Goal: Task Accomplishment & Management: Complete application form

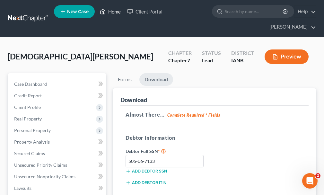
click at [116, 12] on link "Home" at bounding box center [110, 12] width 27 height 12
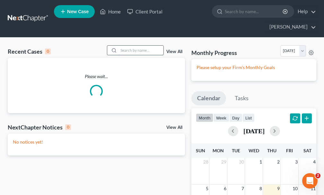
click at [146, 46] on input "search" at bounding box center [140, 50] width 45 height 9
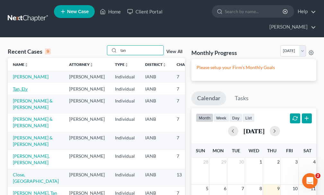
type input "tan"
click at [18, 86] on link "Tan, Elv" at bounding box center [20, 88] width 15 height 5
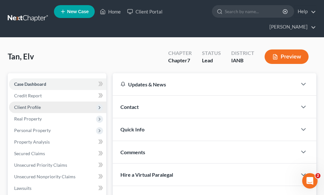
click at [22, 104] on span "Client Profile" at bounding box center [27, 106] width 27 height 5
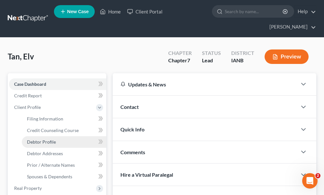
click at [40, 139] on span "Debtor Profile" at bounding box center [41, 141] width 29 height 5
select select "1"
select select "4"
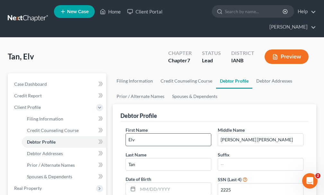
click at [156, 134] on input "Elv" at bounding box center [168, 140] width 85 height 12
type input "Elv Reys"
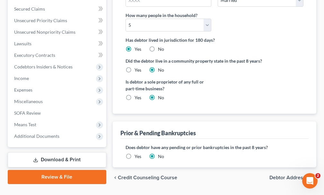
scroll to position [220, 0]
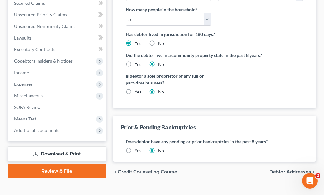
type input "[PERSON_NAME]"
click at [277, 169] on span "Debtor Addresses" at bounding box center [290, 171] width 42 height 5
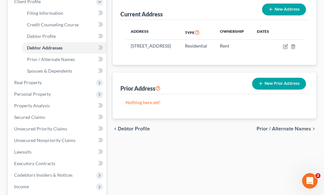
scroll to position [87, 0]
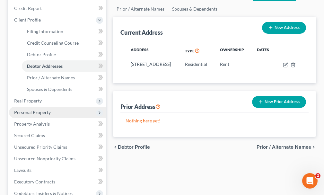
click at [24, 109] on span "Personal Property" at bounding box center [32, 111] width 37 height 5
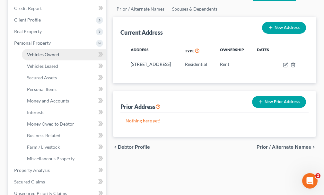
click at [37, 52] on span "Vehicles Owned" at bounding box center [43, 54] width 32 height 5
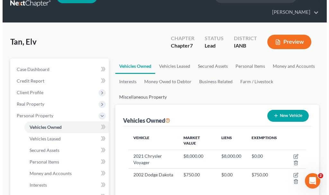
scroll to position [32, 0]
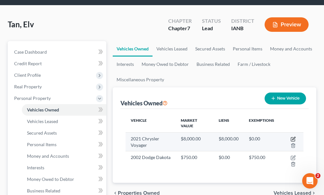
click at [293, 136] on icon "button" at bounding box center [292, 138] width 5 height 5
select select "0"
select select "5"
select select "0"
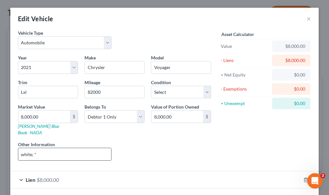
click at [50, 148] on input "white; *" at bounding box center [64, 154] width 93 height 12
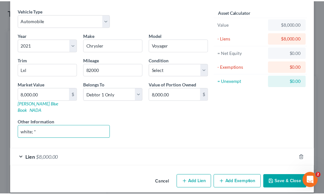
scroll to position [22, 0]
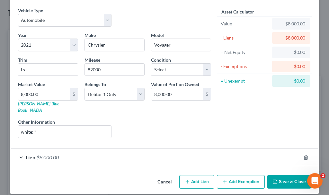
click at [278, 175] on button "Save & Close" at bounding box center [289, 181] width 44 height 13
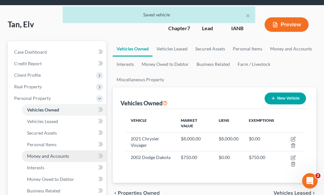
click at [30, 153] on span "Money and Accounts" at bounding box center [48, 155] width 42 height 5
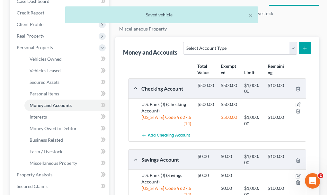
scroll to position [96, 0]
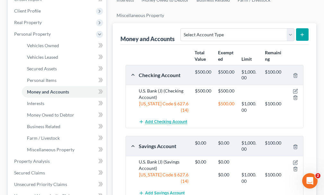
click at [164, 119] on span "Add Checking Account" at bounding box center [166, 121] width 42 height 5
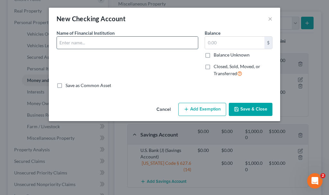
click at [93, 41] on input "text" at bounding box center [127, 43] width 141 height 12
type input "Wisely"
type input "300"
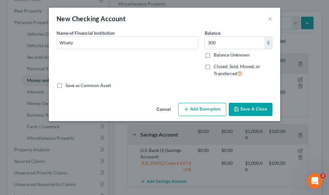
click at [210, 110] on button "Add Exemption" at bounding box center [202, 109] width 48 height 13
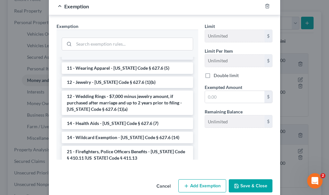
scroll to position [64, 0]
click at [106, 134] on li "14 - Wildcard Exemption - [US_STATE] Code § 627.6 (14)" at bounding box center [127, 137] width 131 height 12
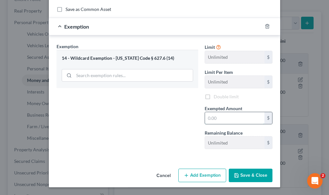
click at [213, 118] on input "text" at bounding box center [234, 118] width 59 height 12
type input "300"
click at [239, 176] on button "Save & Close" at bounding box center [251, 174] width 44 height 13
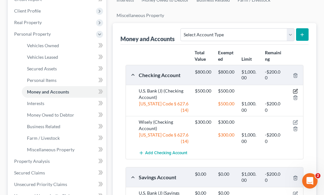
click at [294, 89] on icon "button" at bounding box center [295, 91] width 5 height 5
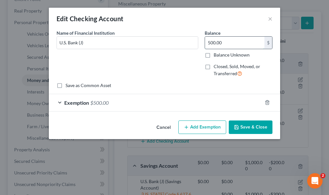
click at [234, 42] on input "500.00" at bounding box center [234, 43] width 59 height 12
type input "0"
click at [99, 101] on span "$500.00" at bounding box center [99, 102] width 18 height 6
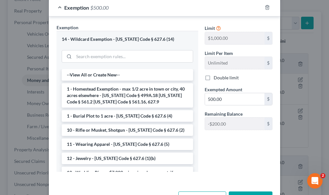
scroll to position [96, 0]
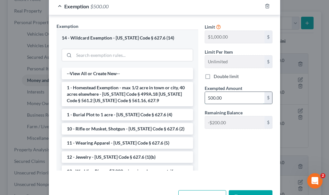
click at [223, 98] on input "500.00" at bounding box center [234, 98] width 59 height 12
type input "0"
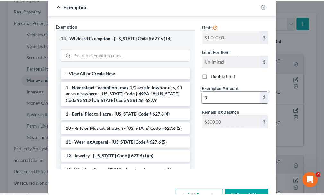
scroll to position [105, 0]
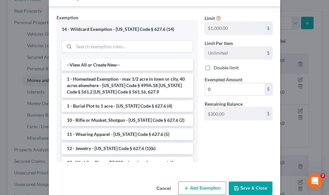
click at [238, 186] on button "Save & Close" at bounding box center [251, 187] width 44 height 13
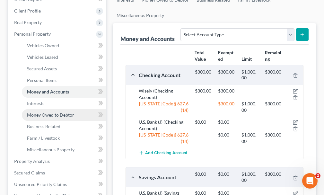
click at [39, 112] on span "Money Owed to Debtor" at bounding box center [50, 114] width 47 height 5
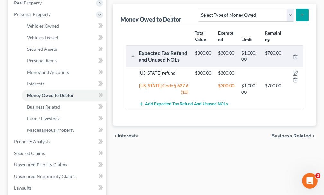
scroll to position [128, 0]
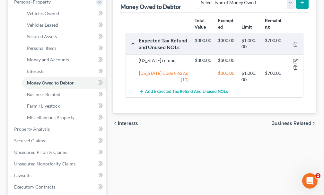
click at [296, 65] on icon "button" at bounding box center [295, 67] width 5 height 5
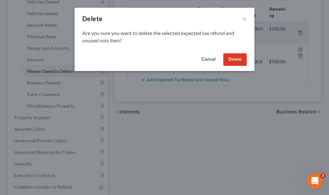
click at [232, 59] on button "Delete" at bounding box center [234, 59] width 23 height 13
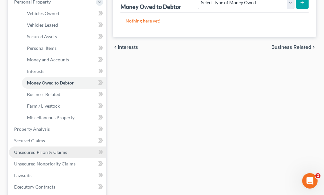
click at [40, 149] on span "Unsecured Priority Claims" at bounding box center [40, 151] width 53 height 5
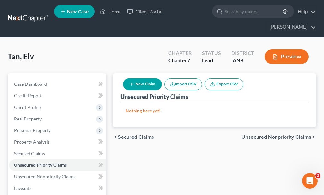
click at [144, 78] on button "New Claim" at bounding box center [142, 84] width 39 height 12
select select "0"
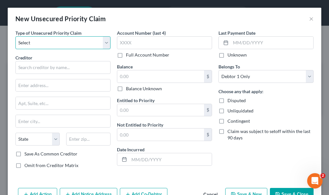
click at [47, 40] on select "Select Taxes & Other Government Units Domestic Support Obligations Extensions o…" at bounding box center [62, 42] width 95 height 13
select select "0"
click at [15, 36] on select "Select Taxes & Other Government Units Domestic Support Obligations Extensions o…" at bounding box center [62, 42] width 95 height 13
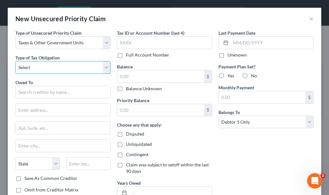
click at [48, 69] on select "Select Federal City State Franchise Tax Board Other" at bounding box center [62, 67] width 95 height 13
select select "2"
click at [15, 61] on select "Select Federal City State Franchise Tax Board Other" at bounding box center [62, 67] width 95 height 13
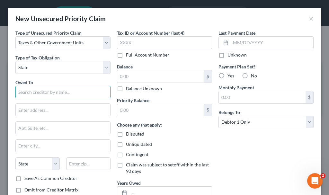
click at [67, 92] on input "text" at bounding box center [62, 92] width 95 height 13
type input "s"
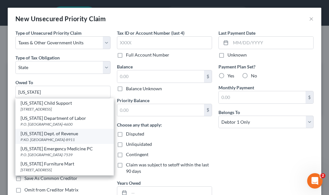
click at [52, 134] on div "[US_STATE] Dept. of Revenue" at bounding box center [65, 133] width 88 height 6
type input "[US_STATE] Dept. of Revenue"
type input "P.KO. Box 98911"
type input "Lincoln"
select select "30"
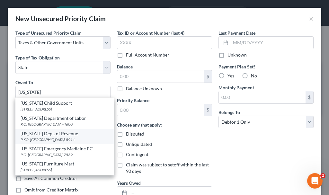
type input "68509-8911"
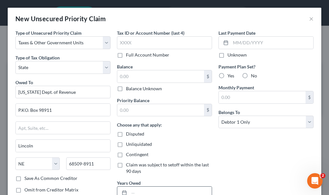
click at [145, 193] on input "text" at bounding box center [170, 192] width 82 height 12
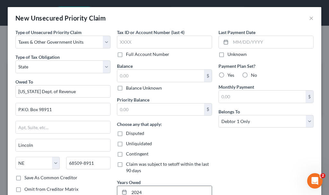
type input "2024"
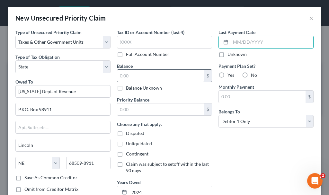
click at [131, 69] on div "$" at bounding box center [164, 75] width 95 height 13
click at [133, 78] on input "text" at bounding box center [160, 76] width 87 height 12
type input "700"
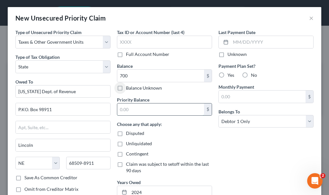
click at [132, 113] on input "text" at bounding box center [160, 109] width 87 height 12
type input "700"
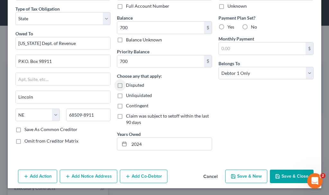
scroll to position [50, 0]
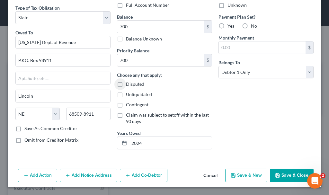
click at [276, 173] on button "Save & Close" at bounding box center [292, 174] width 44 height 13
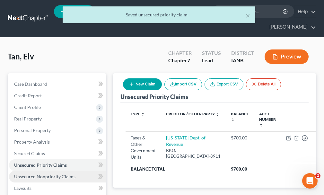
click at [55, 174] on span "Unsecured Nonpriority Claims" at bounding box center [44, 176] width 61 height 5
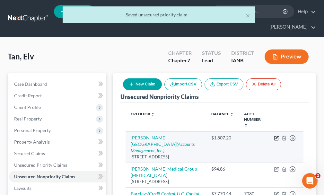
click at [276, 135] on icon "button" at bounding box center [276, 137] width 5 height 5
select select "43"
select select "9"
select select "0"
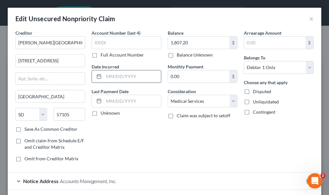
click at [119, 74] on input "text" at bounding box center [132, 76] width 57 height 12
type input "2023"
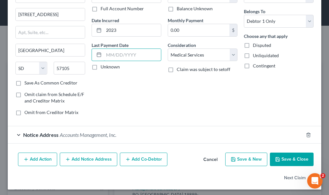
scroll to position [48, 0]
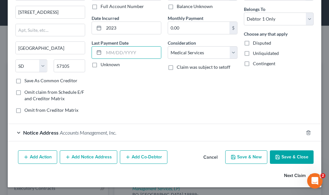
click at [284, 175] on button "Next Claim" at bounding box center [299, 175] width 30 height 13
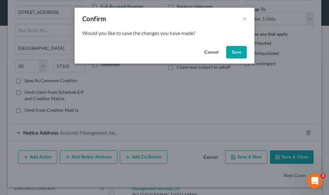
click at [234, 51] on button "Save" at bounding box center [236, 52] width 21 height 13
select select "43"
select select "9"
select select "0"
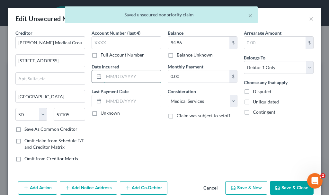
click at [111, 72] on input "text" at bounding box center [132, 76] width 57 height 12
type input "2023"
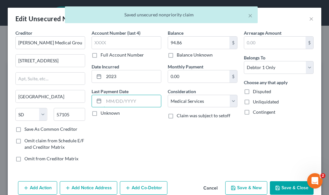
scroll to position [31, 0]
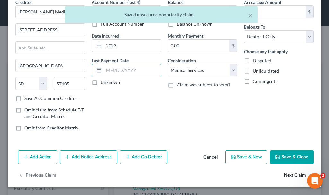
click at [284, 173] on button "Next Claim" at bounding box center [299, 175] width 30 height 13
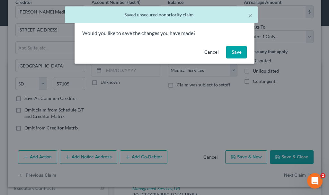
drag, startPoint x: 237, startPoint y: 50, endPoint x: 171, endPoint y: 67, distance: 68.5
click at [237, 50] on button "Save" at bounding box center [236, 52] width 21 height 13
select select "7"
select select "2"
select select "0"
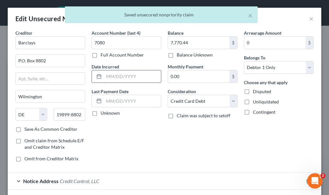
click at [132, 75] on input "text" at bounding box center [132, 76] width 57 height 12
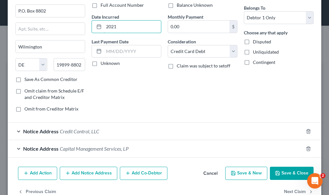
scroll to position [66, 0]
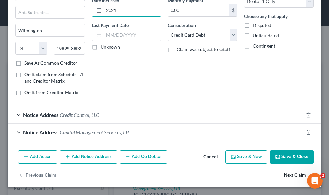
type input "2021"
click at [284, 174] on button "Next Claim" at bounding box center [299, 174] width 30 height 13
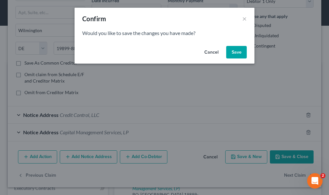
click at [236, 49] on button "Save" at bounding box center [236, 52] width 21 height 13
select select "7"
select select "2"
select select "0"
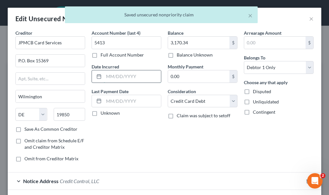
click at [129, 76] on input "text" at bounding box center [132, 76] width 57 height 12
type input "2021"
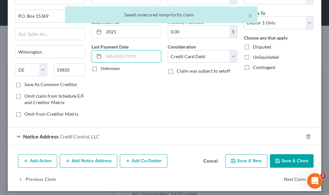
scroll to position [48, 0]
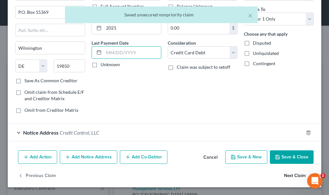
click at [289, 173] on button "Next Claim" at bounding box center [299, 175] width 30 height 13
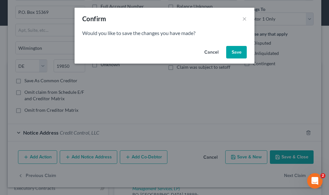
drag, startPoint x: 239, startPoint y: 48, endPoint x: 212, endPoint y: 62, distance: 30.0
click at [239, 48] on button "Save" at bounding box center [236, 52] width 21 height 13
select select "52"
select select "2"
select select "0"
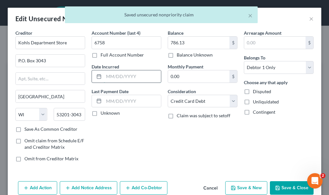
click at [126, 77] on input "text" at bounding box center [132, 76] width 57 height 12
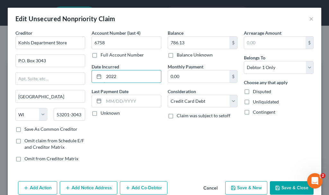
scroll to position [31, 0]
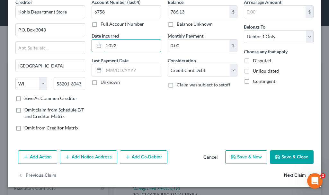
type input "2022"
click at [287, 175] on button "Next Claim" at bounding box center [299, 175] width 30 height 13
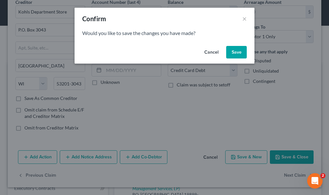
click at [237, 51] on button "Save" at bounding box center [236, 52] width 21 height 13
select select "52"
select select "2"
select select "0"
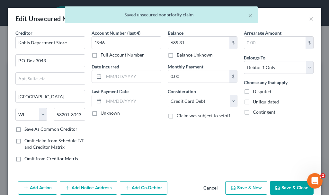
type input "0"
click at [136, 78] on input "text" at bounding box center [132, 76] width 57 height 12
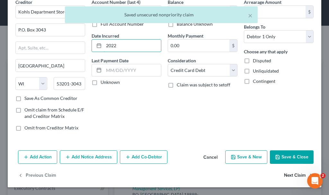
type input "2022"
click at [284, 173] on button "Next Claim" at bounding box center [299, 175] width 30 height 13
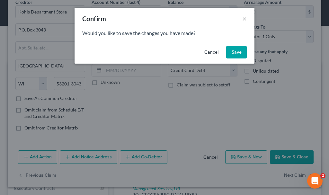
click at [239, 51] on button "Save" at bounding box center [236, 52] width 21 height 13
select select "16"
select select "9"
select select "0"
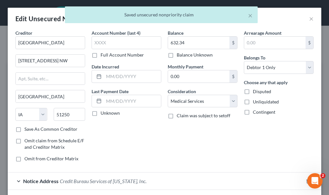
type input "0"
click at [125, 75] on input "text" at bounding box center [132, 76] width 57 height 12
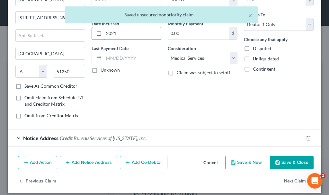
scroll to position [48, 0]
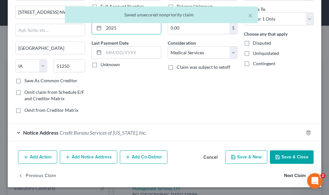
type input "2021"
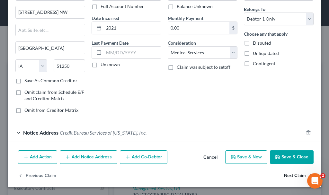
click at [284, 174] on button "Next Claim" at bounding box center [299, 175] width 30 height 13
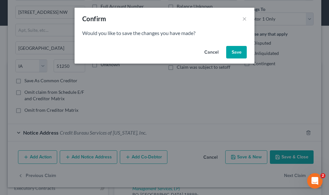
click at [237, 49] on button "Save" at bounding box center [236, 52] width 21 height 13
select select "9"
select select "2"
select select "0"
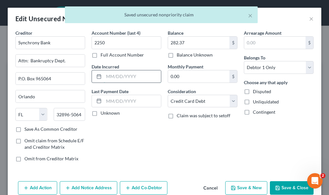
click at [121, 79] on input "text" at bounding box center [132, 76] width 57 height 12
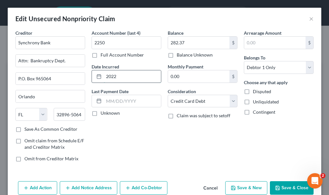
type input "2022"
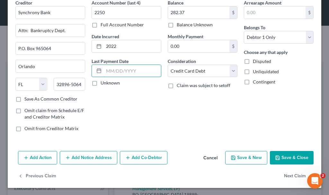
scroll to position [31, 0]
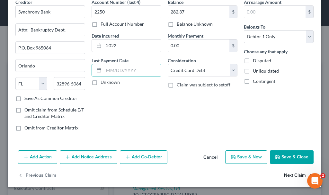
click at [284, 175] on button "Next Claim" at bounding box center [299, 175] width 30 height 13
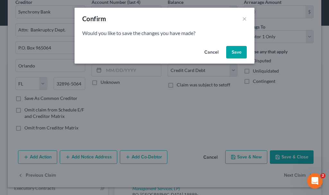
click at [239, 50] on button "Save" at bounding box center [236, 52] width 21 height 13
select select "9"
select select "2"
select select "0"
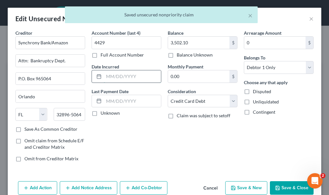
click at [133, 77] on input "text" at bounding box center [132, 76] width 57 height 12
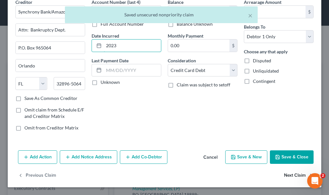
type input "2023"
click at [284, 175] on button "Next Claim" at bounding box center [299, 175] width 30 height 13
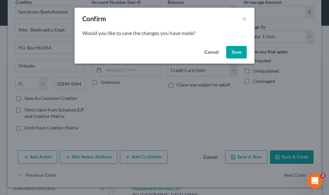
click at [234, 50] on button "Save" at bounding box center [236, 52] width 21 height 13
select select "9"
select select "2"
select select "0"
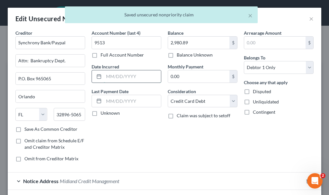
click at [126, 77] on input "text" at bounding box center [132, 76] width 57 height 12
type input "2022"
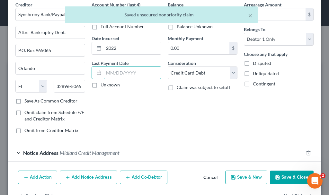
scroll to position [48, 0]
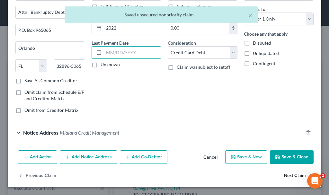
click at [287, 176] on button "Next Claim" at bounding box center [299, 175] width 30 height 13
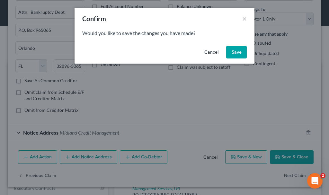
click at [236, 51] on button "Save" at bounding box center [236, 52] width 21 height 13
select select "9"
select select "2"
select select "0"
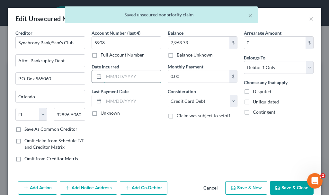
click at [116, 78] on input "text" at bounding box center [132, 76] width 57 height 12
type input "2023"
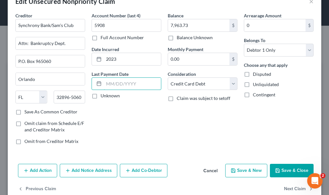
scroll to position [31, 0]
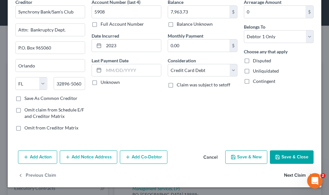
click at [286, 174] on button "Next Claim" at bounding box center [299, 175] width 30 height 13
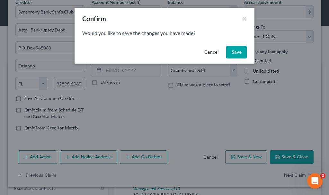
click at [238, 51] on button "Save" at bounding box center [236, 52] width 21 height 13
select select "26"
select select "0"
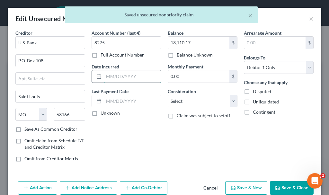
click at [143, 75] on input "text" at bounding box center [132, 76] width 57 height 12
type input "2023"
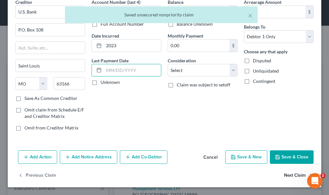
click at [285, 173] on button "Next Claim" at bounding box center [299, 175] width 30 height 13
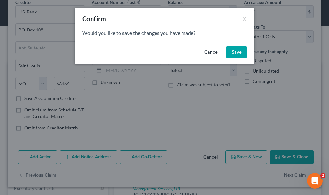
click at [237, 50] on button "Save" at bounding box center [236, 52] width 21 height 13
select select "29"
select select "2"
select select "0"
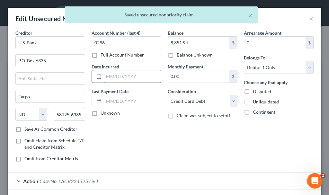
click at [127, 75] on input "text" at bounding box center [132, 76] width 57 height 12
type input "2023"
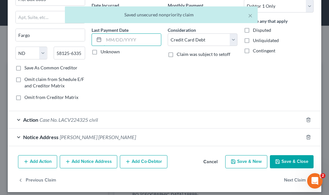
scroll to position [66, 0]
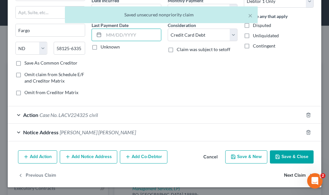
click at [288, 174] on button "Next Claim" at bounding box center [299, 174] width 30 height 13
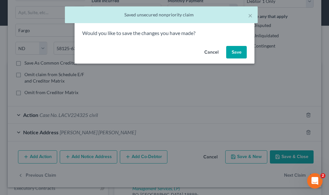
click at [236, 50] on button "Save" at bounding box center [236, 52] width 21 height 13
select select "16"
select select "2"
select select "0"
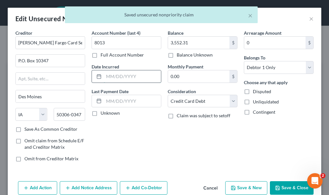
click at [115, 76] on input "text" at bounding box center [132, 76] width 57 height 12
type input "2023"
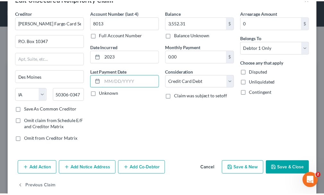
scroll to position [31, 0]
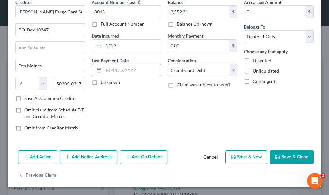
click at [285, 155] on button "Save & Close" at bounding box center [292, 156] width 44 height 13
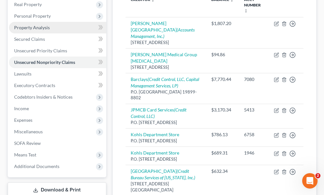
scroll to position [160, 0]
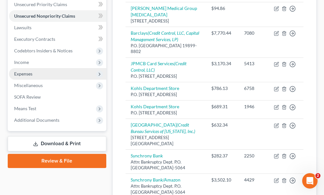
click at [23, 71] on span "Expenses" at bounding box center [23, 73] width 18 height 5
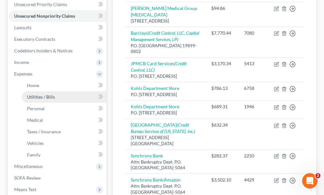
click at [37, 94] on span "Utilities / Bills" at bounding box center [41, 96] width 28 height 5
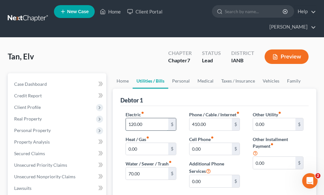
click at [152, 118] on input "120.00" at bounding box center [147, 124] width 42 height 12
type input "220.00"
type input "600"
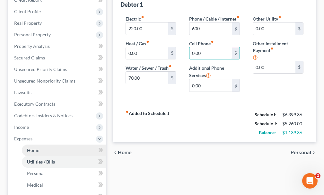
scroll to position [96, 0]
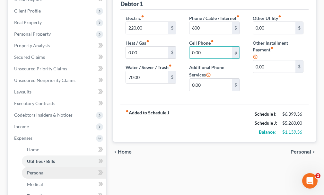
click at [38, 170] on span "Personal" at bounding box center [36, 172] width 18 height 5
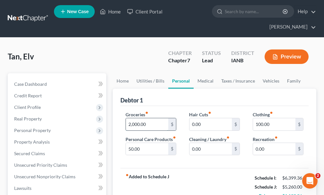
click at [151, 118] on input "2,000.00" at bounding box center [147, 124] width 42 height 12
type input "1,950"
type input "100"
type input "250"
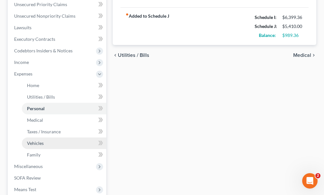
click at [32, 137] on link "Vehicles" at bounding box center [64, 143] width 84 height 12
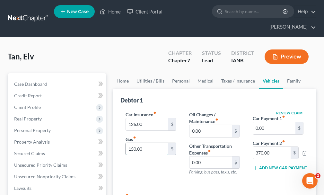
click at [150, 143] on input "150.00" at bounding box center [147, 149] width 42 height 12
type input "600"
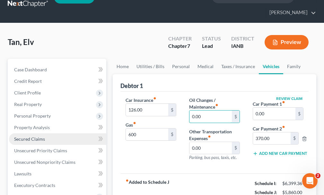
scroll to position [128, 0]
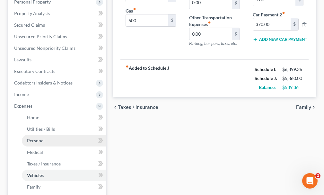
click at [34, 135] on link "Personal" at bounding box center [64, 141] width 84 height 12
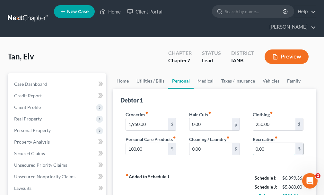
click at [269, 143] on input "0.00" at bounding box center [274, 149] width 42 height 12
type input "100"
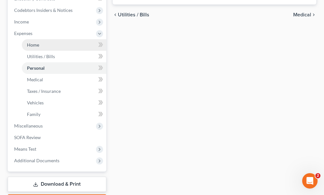
scroll to position [227, 0]
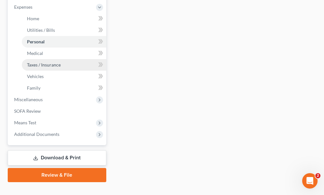
click at [36, 62] on span "Taxes / Insurance" at bounding box center [44, 64] width 34 height 5
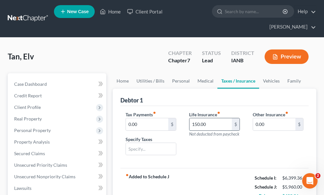
click at [210, 118] on input "150.00" at bounding box center [210, 124] width 42 height 12
type input "300"
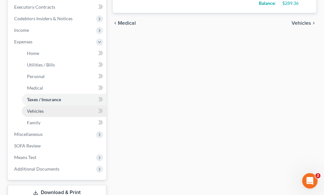
click at [35, 108] on span "Vehicles" at bounding box center [35, 110] width 17 height 5
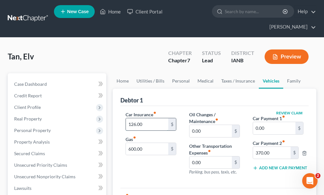
click at [150, 118] on input "126.00" at bounding box center [147, 124] width 42 height 12
type input "250"
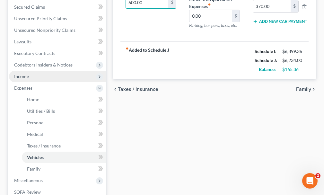
scroll to position [227, 0]
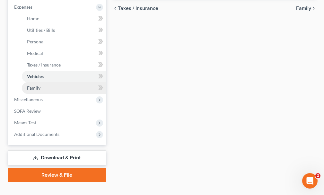
click at [27, 85] on span "Family" at bounding box center [33, 87] width 13 height 5
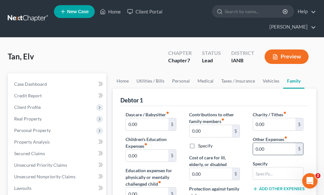
click at [267, 143] on input "0.00" at bounding box center [274, 149] width 42 height 12
type input "150"
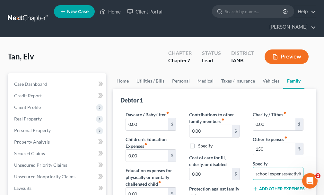
drag, startPoint x: 291, startPoint y: 160, endPoint x: 291, endPoint y: 169, distance: 9.3
click at [291, 167] on input "school expenses/activities" at bounding box center [278, 173] width 50 height 12
type input "school expenses"
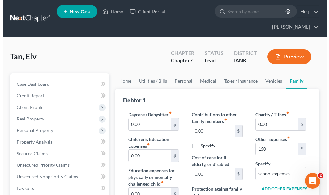
scroll to position [181, 0]
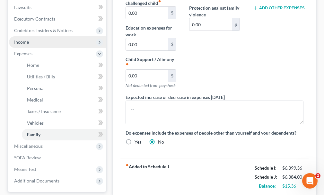
click at [22, 39] on span "Income" at bounding box center [21, 41] width 15 height 5
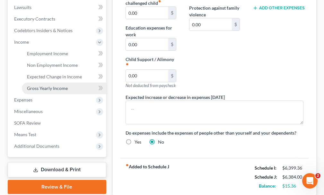
click at [40, 85] on span "Gross Yearly Income" at bounding box center [47, 87] width 41 height 5
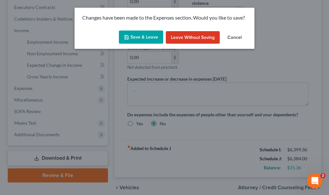
click at [136, 37] on button "Save & Leave" at bounding box center [141, 36] width 44 height 13
type input "150.00"
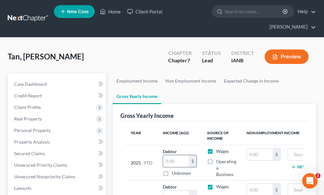
click at [175, 155] on input "text" at bounding box center [176, 161] width 26 height 12
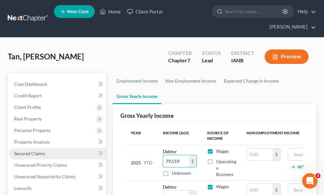
type input "79,519"
click at [25, 151] on span "Secured Claims" at bounding box center [29, 153] width 31 height 5
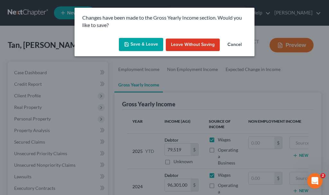
click at [130, 39] on button "Save & Leave" at bounding box center [141, 44] width 44 height 13
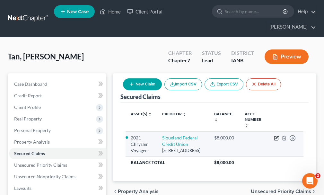
click at [275, 135] on icon "button" at bounding box center [276, 137] width 5 height 5
select select "30"
select select "0"
select select "2"
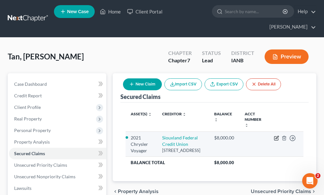
select select "0"
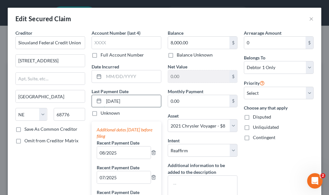
click at [138, 104] on input "[DATE]" at bounding box center [132, 101] width 57 height 12
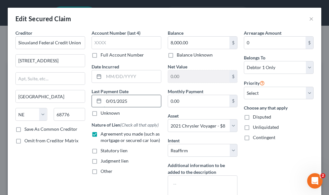
type input "[DATE]"
select select "0"
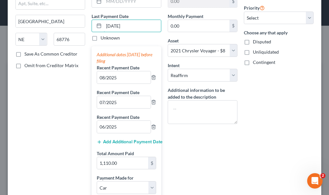
scroll to position [96, 0]
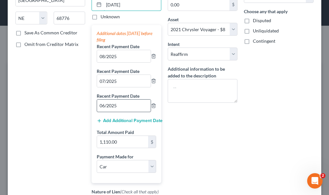
type input "[DATE]"
click at [100, 106] on input "06/2025" at bounding box center [124, 105] width 54 height 12
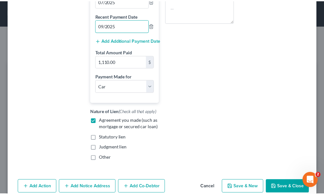
scroll to position [193, 0]
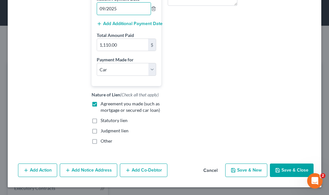
type input "09/2025"
click at [275, 168] on button "Save & Close" at bounding box center [292, 169] width 44 height 13
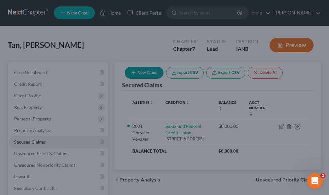
select select "2"
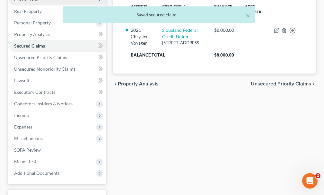
scroll to position [146, 0]
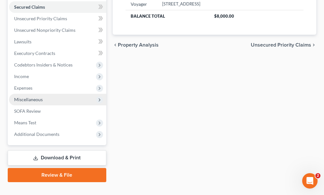
click at [27, 97] on span "Miscellaneous" at bounding box center [28, 99] width 29 height 5
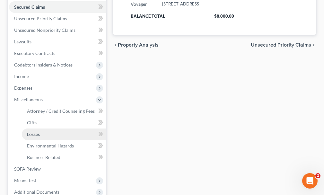
click at [32, 131] on span "Losses" at bounding box center [33, 133] width 13 height 5
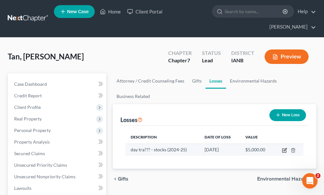
click at [284, 148] on icon "button" at bounding box center [284, 150] width 5 height 5
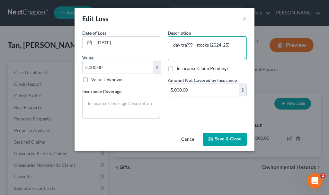
click at [183, 47] on textarea "day tra??? - stocks (2024-25)" at bounding box center [207, 48] width 79 height 24
type textarea "day trading - stocks (2024-25)"
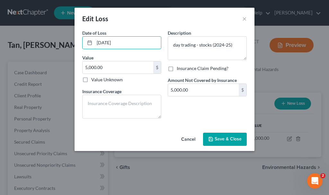
drag, startPoint x: 129, startPoint y: 43, endPoint x: 40, endPoint y: 44, distance: 88.9
click at [40, 44] on div "Edit Loss × Date of Loss * [DATE] Value 5,000.00 $ Value Unknown Balance Undete…" at bounding box center [164, 97] width 329 height 195
type input "[DATE]"
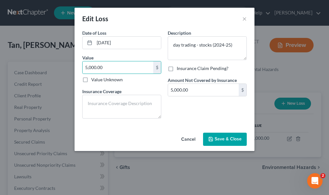
click at [220, 137] on span "Save & Close" at bounding box center [227, 138] width 27 height 5
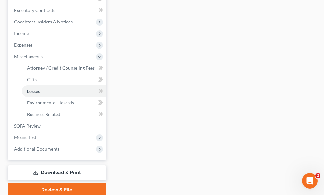
scroll to position [193, 0]
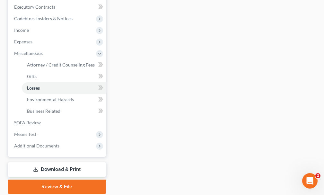
click at [46, 162] on link "Download & Print" at bounding box center [57, 169] width 99 height 15
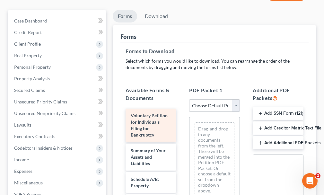
scroll to position [64, 0]
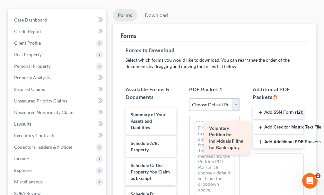
drag, startPoint x: 140, startPoint y: 107, endPoint x: 218, endPoint y: 132, distance: 82.2
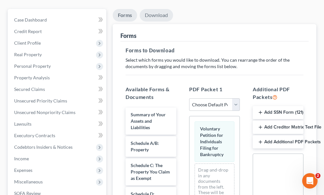
click at [152, 9] on link "Download" at bounding box center [156, 15] width 33 height 13
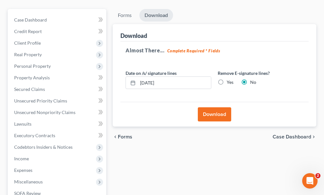
click at [211, 107] on button "Download" at bounding box center [214, 114] width 33 height 14
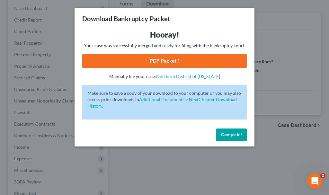
click at [122, 59] on link "PDF Packet 1" at bounding box center [164, 61] width 164 height 14
click at [227, 132] on span "Complete!" at bounding box center [231, 134] width 21 height 5
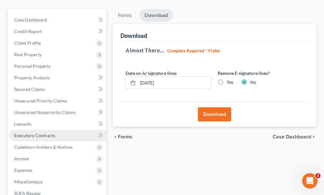
click at [27, 133] on span "Executory Contracts" at bounding box center [34, 135] width 41 height 5
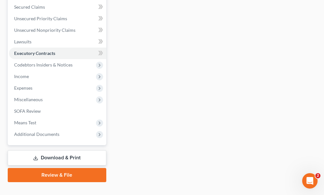
click at [48, 150] on link "Download & Print" at bounding box center [57, 157] width 99 height 15
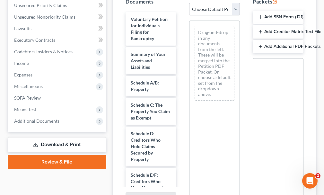
scroll to position [160, 0]
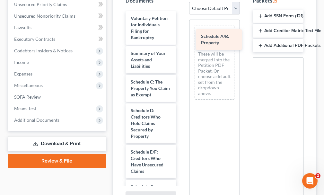
drag, startPoint x: 141, startPoint y: 72, endPoint x: 213, endPoint y: 35, distance: 81.0
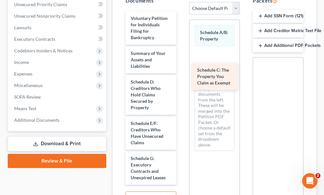
drag, startPoint x: 141, startPoint y: 79, endPoint x: 213, endPoint y: 76, distance: 72.6
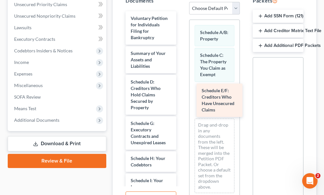
drag, startPoint x: 150, startPoint y: 120, endPoint x: 221, endPoint y: 99, distance: 74.0
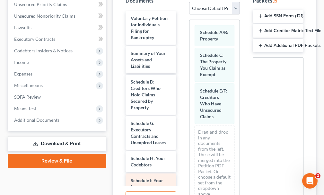
scroll to position [32, 0]
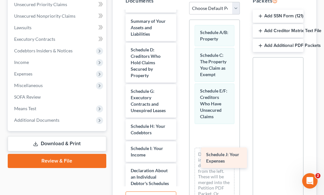
drag, startPoint x: 141, startPoint y: 164, endPoint x: 217, endPoint y: 160, distance: 76.8
click at [181, 160] on div "Schedule J: Your Expenses Voluntary Petition for Individuals Filing for Bankrup…" at bounding box center [150, 194] width 61 height 430
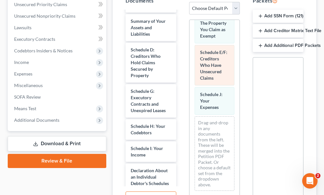
scroll to position [64, 0]
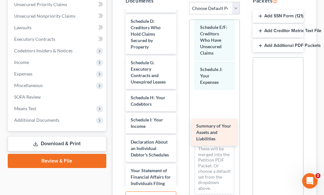
drag, startPoint x: 140, startPoint y: 12, endPoint x: 205, endPoint y: 128, distance: 133.4
click at [181, 128] on div "Summary of Your Assets and Liabilities Voluntary Petition for Individuals Filin…" at bounding box center [150, 180] width 61 height 402
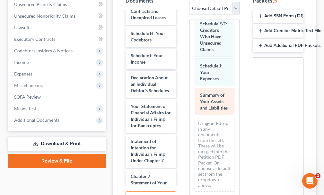
scroll to position [99, 0]
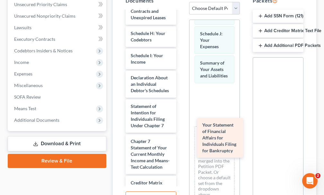
drag, startPoint x: 139, startPoint y: 115, endPoint x: 211, endPoint y: 129, distance: 73.4
click at [181, 129] on div "Your Statement of Financial Affairs for Individuals Filing for Bankruptcy Volun…" at bounding box center [150, 98] width 61 height 367
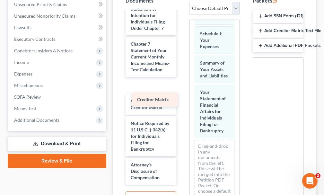
scroll to position [197, 0]
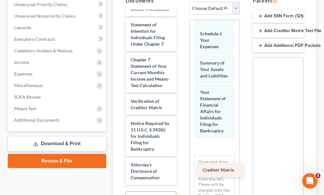
drag, startPoint x: 142, startPoint y: 84, endPoint x: 214, endPoint y: 168, distance: 111.0
click at [181, 168] on div "Creditor Matrix Voluntary Petition for Individuals Filing for Bankruptcy Schedu…" at bounding box center [150, 8] width 61 height 351
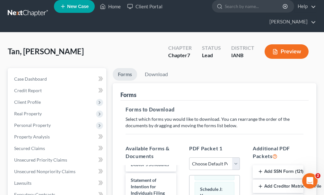
scroll to position [0, 0]
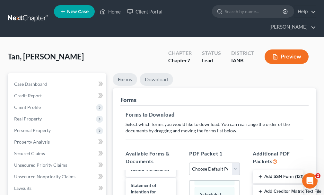
click at [153, 73] on link "Download" at bounding box center [156, 79] width 33 height 13
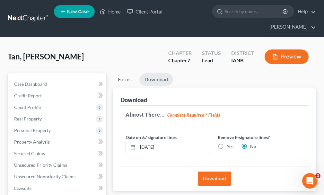
click at [212, 171] on button "Download" at bounding box center [214, 178] width 33 height 14
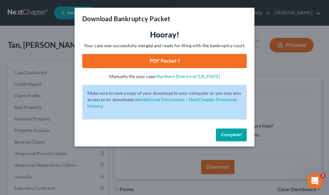
click at [96, 59] on link "PDF Packet 1" at bounding box center [164, 61] width 164 height 14
click at [229, 132] on span "Complete!" at bounding box center [231, 134] width 21 height 5
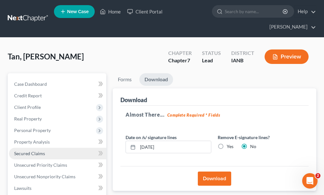
click at [28, 151] on span "Secured Claims" at bounding box center [29, 153] width 31 height 5
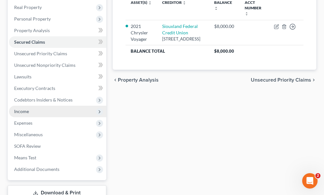
scroll to position [146, 0]
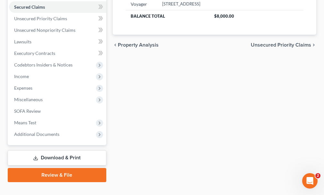
click at [46, 150] on link "Download & Print" at bounding box center [57, 157] width 99 height 15
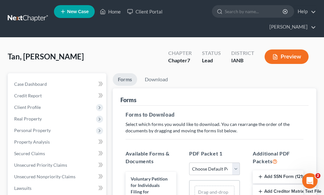
click at [277, 185] on button "Add Creditor Matrix Text File" at bounding box center [278, 191] width 51 height 13
click at [157, 73] on link "Download" at bounding box center [156, 79] width 33 height 13
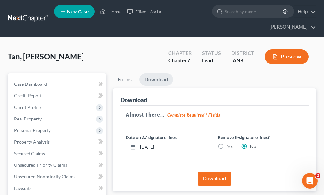
click at [211, 171] on button "Download" at bounding box center [214, 178] width 33 height 14
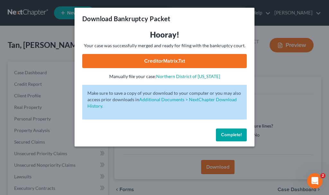
click at [137, 59] on link "CreditorMatrix.txt" at bounding box center [164, 61] width 164 height 14
click at [227, 135] on span "Complete!" at bounding box center [231, 134] width 21 height 5
